Goal: Check status: Check status

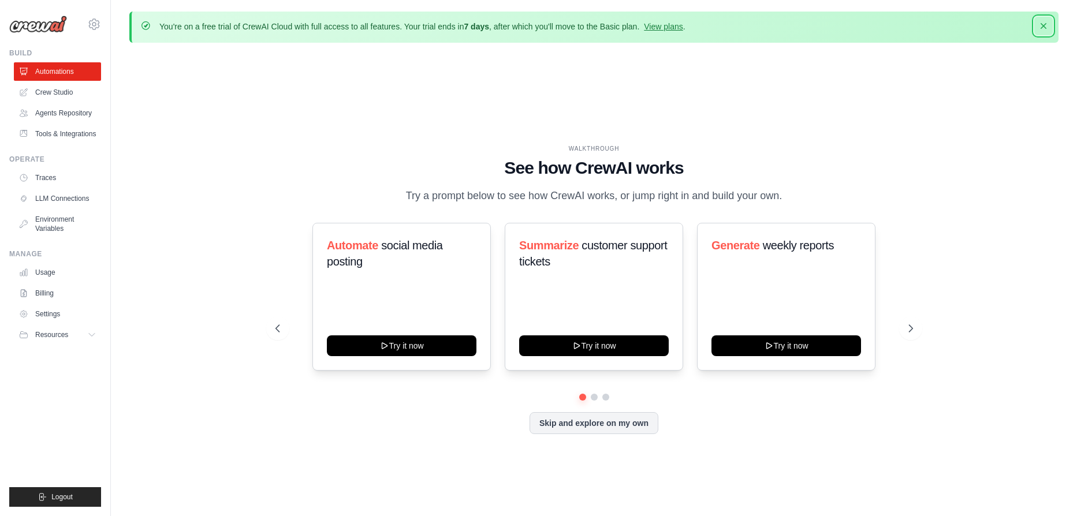
click at [1048, 23] on icon "button" at bounding box center [1044, 26] width 12 height 12
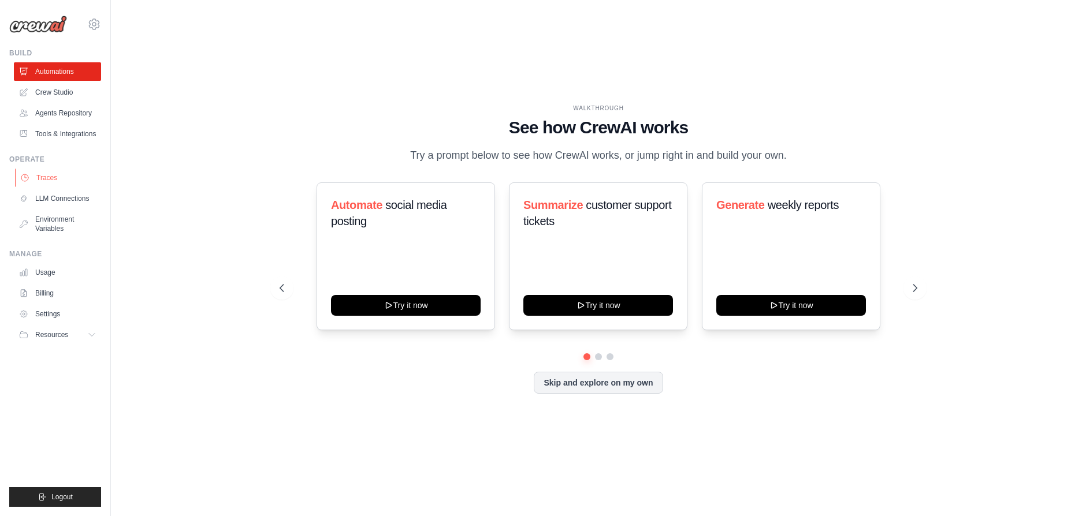
click at [62, 187] on link "Traces" at bounding box center [58, 178] width 87 height 18
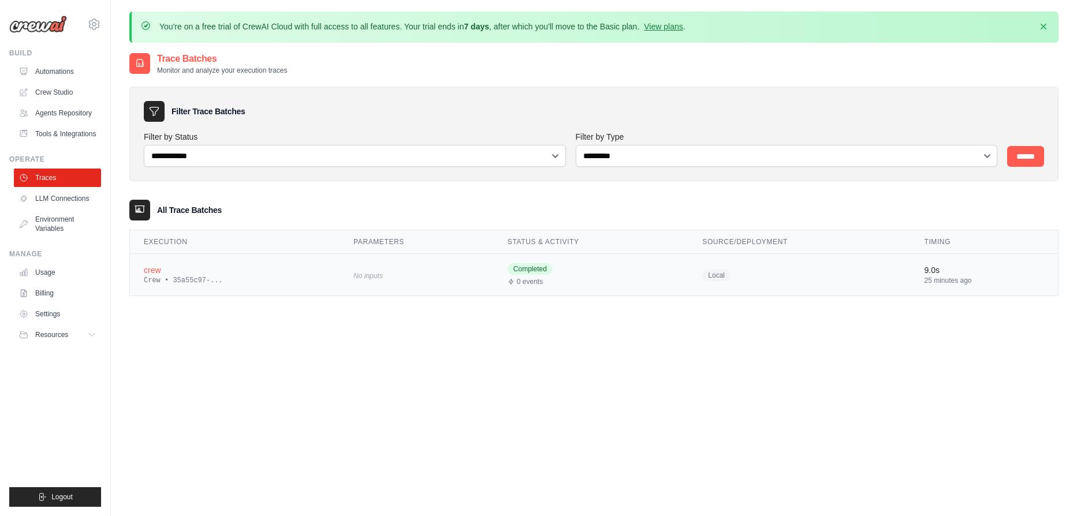
click at [255, 267] on div "crew" at bounding box center [235, 271] width 182 height 12
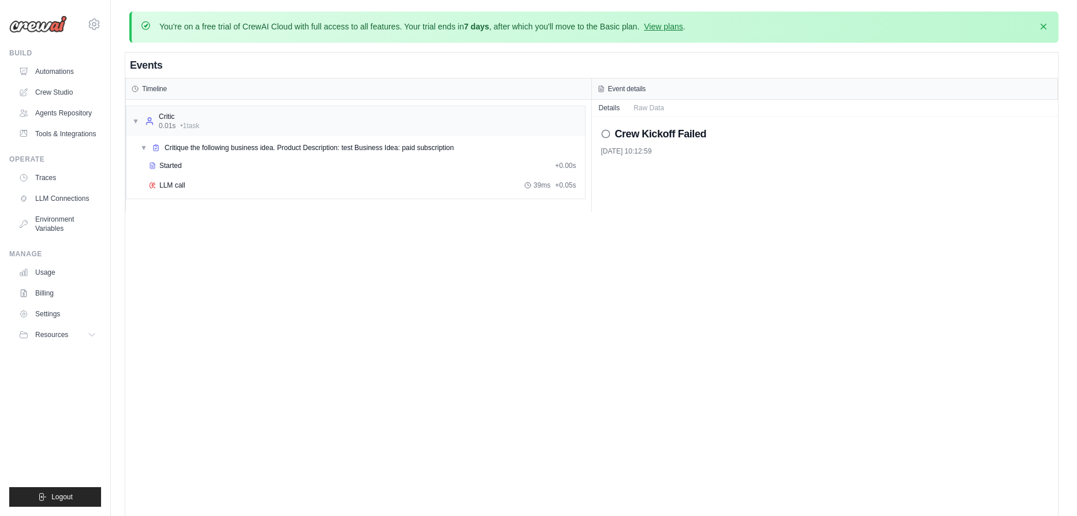
click at [640, 138] on h2 "Crew Kickoff Failed" at bounding box center [661, 134] width 92 height 16
click at [148, 115] on div "Critic 0.01s • 1 task" at bounding box center [172, 121] width 54 height 18
click at [136, 87] on icon at bounding box center [135, 88] width 7 height 7
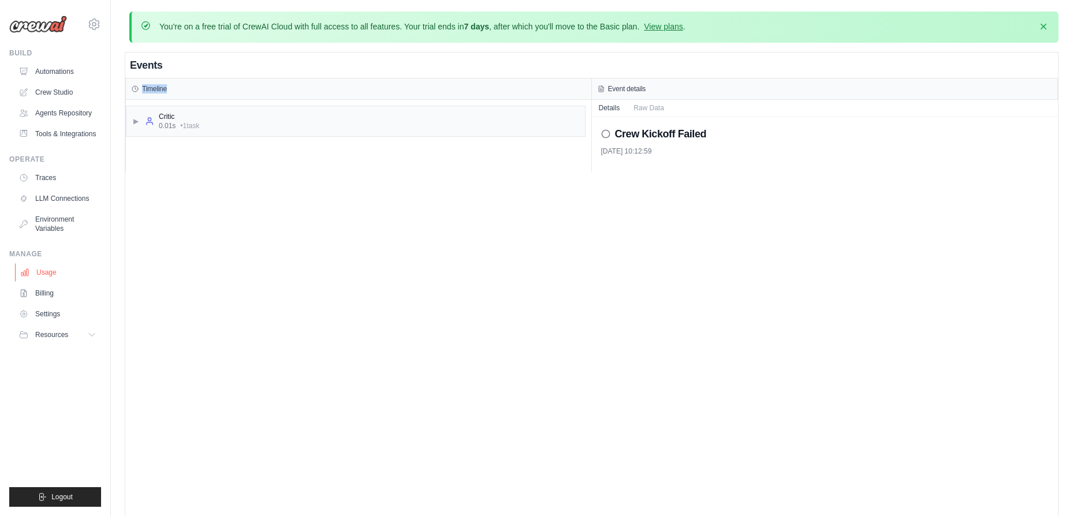
click at [54, 277] on link "Usage" at bounding box center [58, 272] width 87 height 18
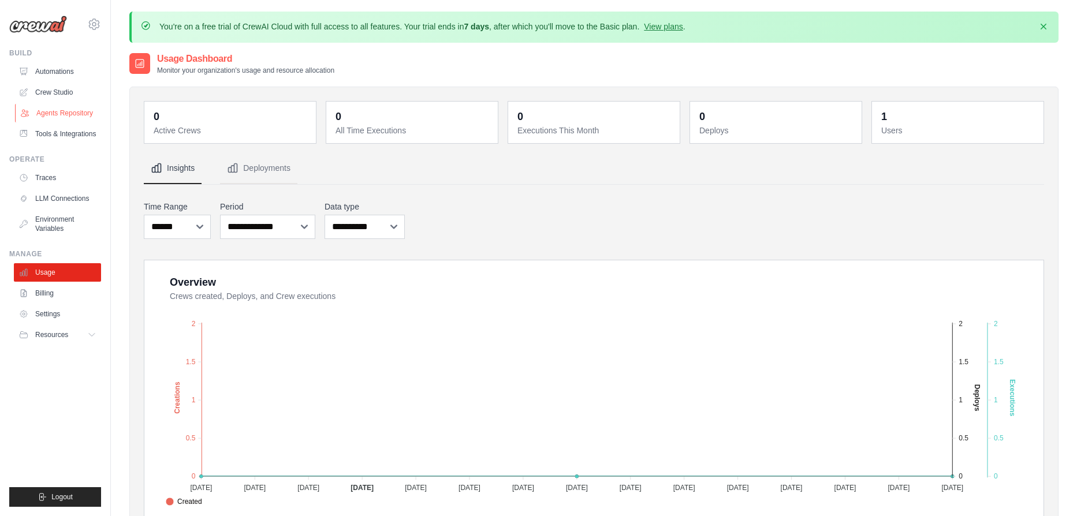
click at [58, 110] on link "Agents Repository" at bounding box center [58, 113] width 87 height 18
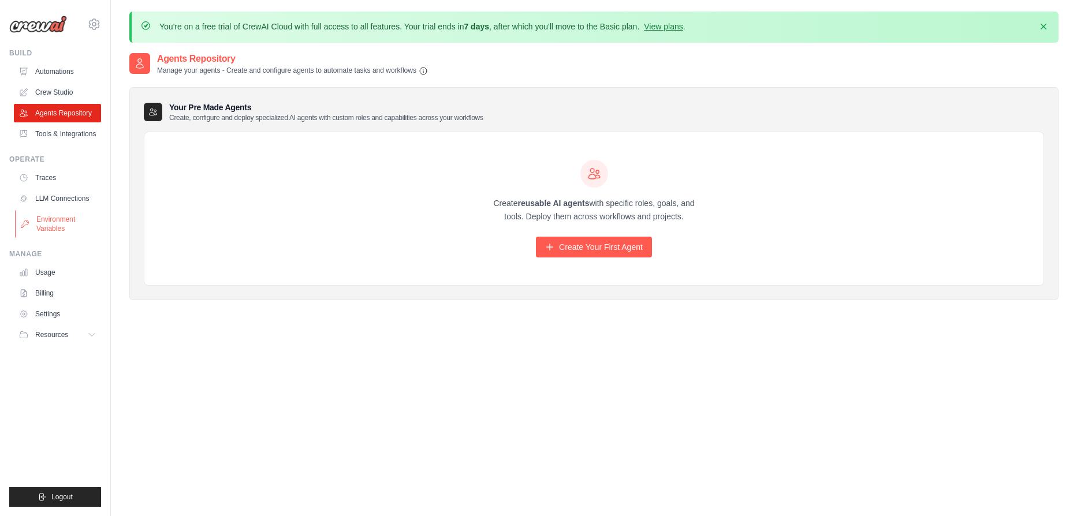
click at [48, 228] on link "Environment Variables" at bounding box center [58, 224] width 87 height 28
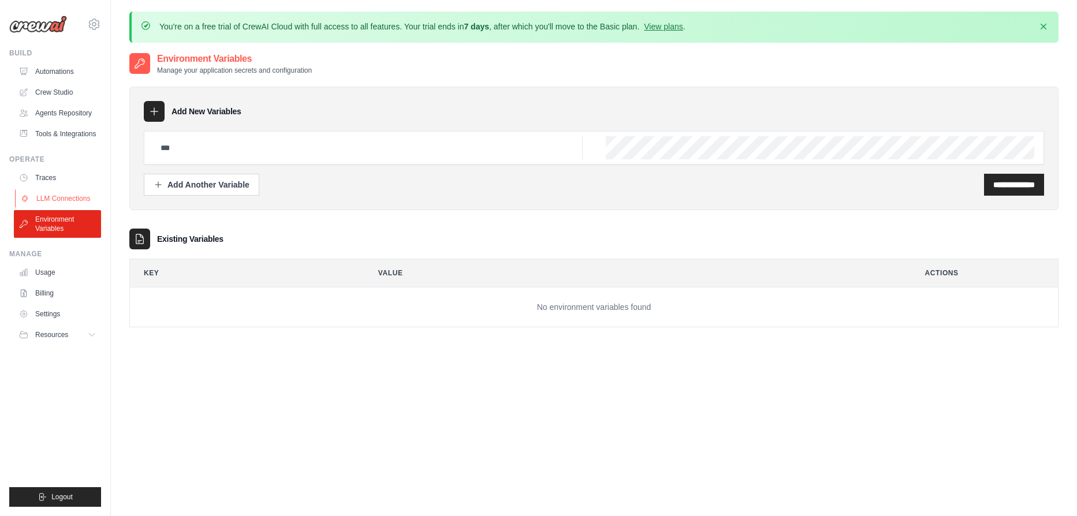
click at [58, 198] on link "LLM Connections" at bounding box center [58, 198] width 87 height 18
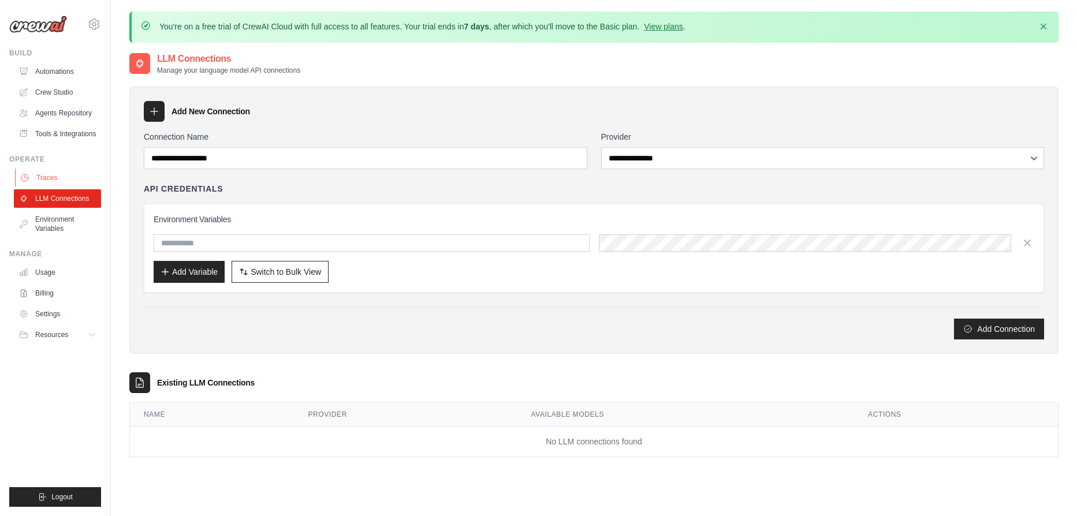
click at [50, 186] on link "Traces" at bounding box center [58, 178] width 87 height 18
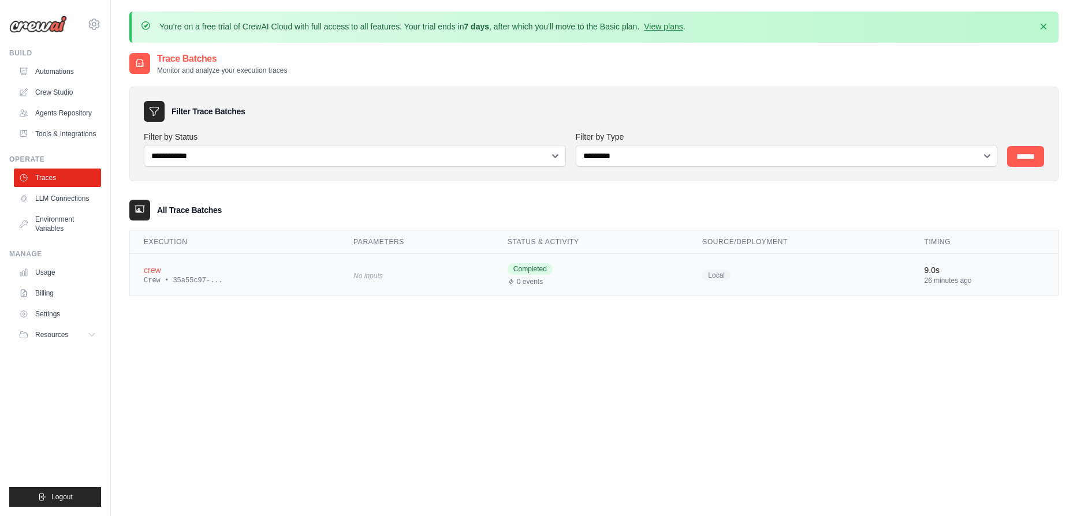
click at [262, 270] on div "crew" at bounding box center [235, 271] width 182 height 12
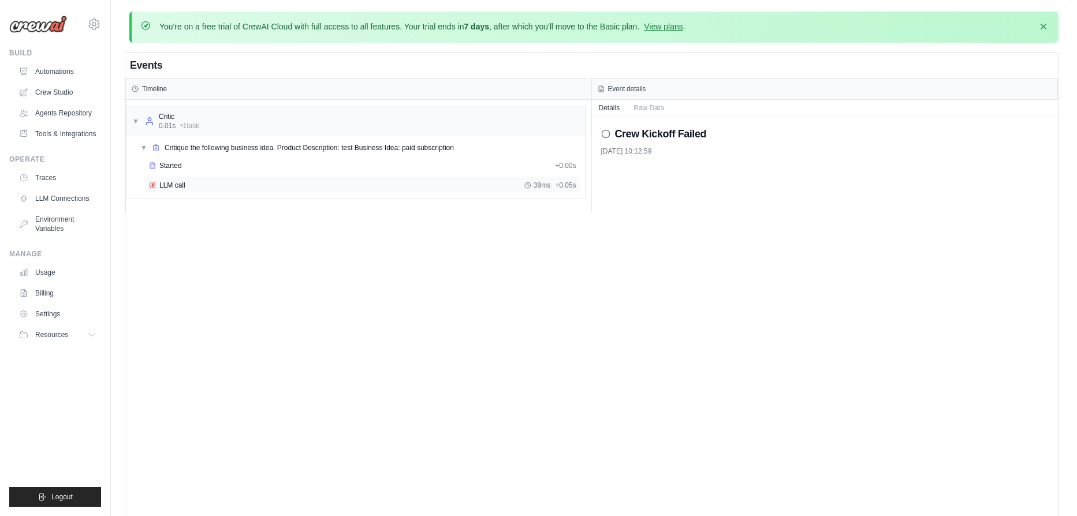
click at [202, 177] on div "LLM call 39ms + 0.05s" at bounding box center [362, 185] width 435 height 17
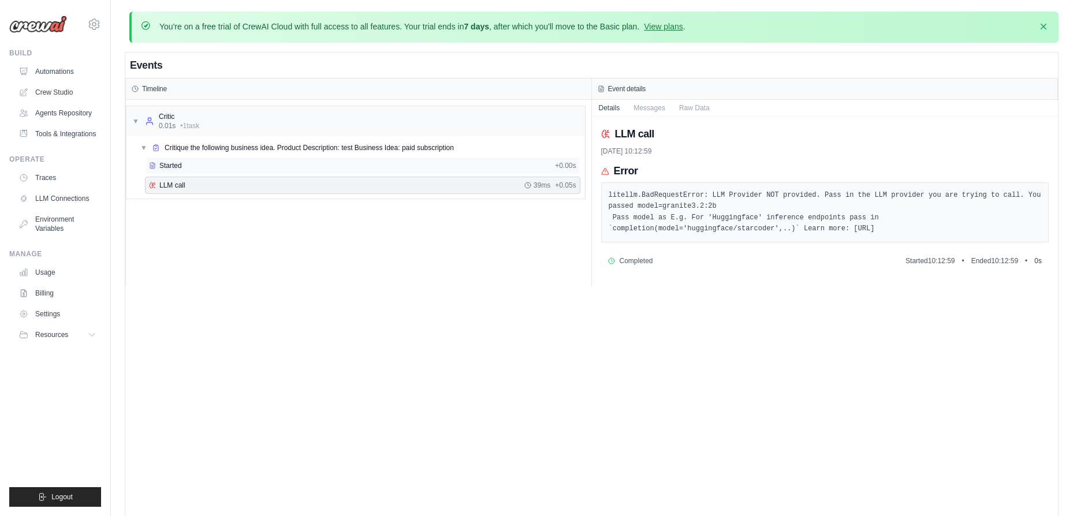
click at [273, 164] on div "Started" at bounding box center [349, 165] width 401 height 9
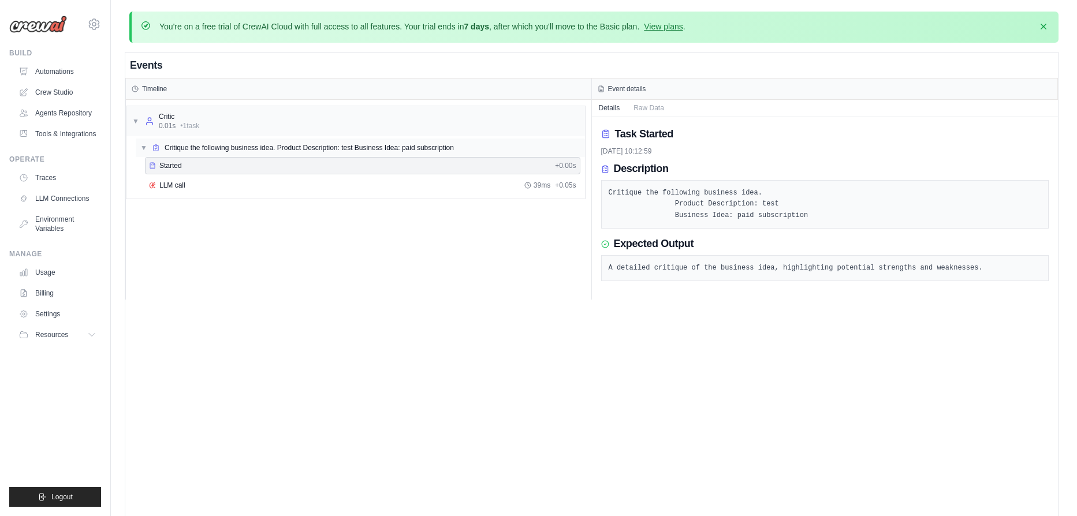
drag, startPoint x: 227, startPoint y: 163, endPoint x: 230, endPoint y: 152, distance: 11.9
click at [227, 163] on div "Started" at bounding box center [349, 165] width 401 height 9
click at [230, 152] on div "▼ Critique the following business idea. Product Description: test Business Idea…" at bounding box center [360, 148] width 449 height 18
drag, startPoint x: 229, startPoint y: 142, endPoint x: 221, endPoint y: 133, distance: 11.9
click at [229, 143] on span "Critique the following business idea. Product Description: test Business Idea: …" at bounding box center [309, 147] width 289 height 9
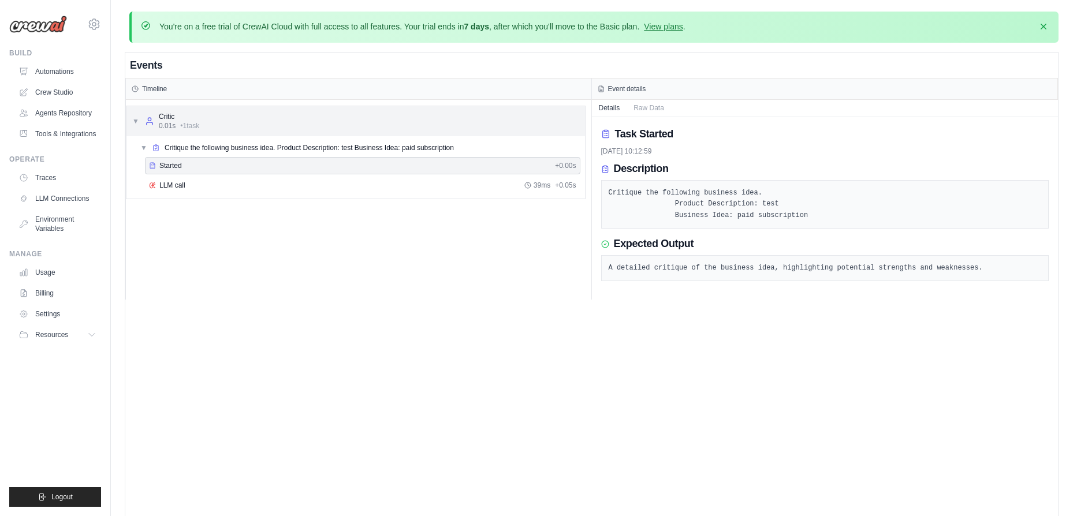
drag, startPoint x: 221, startPoint y: 133, endPoint x: 214, endPoint y: 131, distance: 7.0
click at [220, 133] on div "▼ Critic 0.01s • 1 task" at bounding box center [355, 121] width 459 height 30
click at [214, 131] on div "▼ Critic 0.01s • 1 task" at bounding box center [355, 121] width 459 height 30
